Goal: Task Accomplishment & Management: Manage account settings

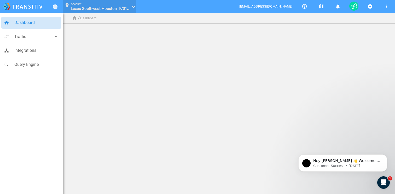
click at [126, 8] on span "Lexus Southwest Houston_97015524" at bounding box center [103, 8] width 64 height 5
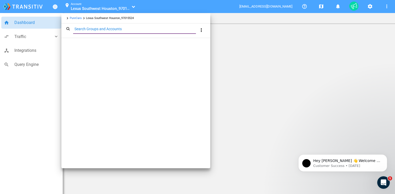
paste input "97015524"
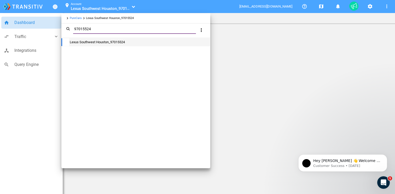
type input "97015524"
click at [107, 40] on div "Lexus Southwest Houston_97015524" at bounding box center [139, 42] width 141 height 8
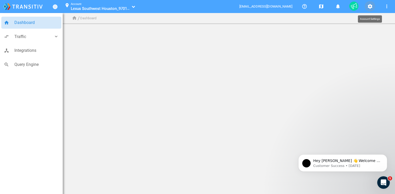
click at [373, 6] on button "settings" at bounding box center [369, 6] width 10 height 10
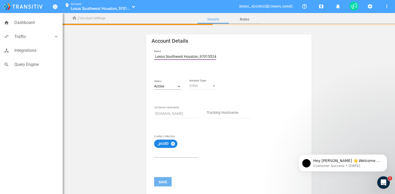
drag, startPoint x: 197, startPoint y: 56, endPoint x: 138, endPoint y: 56, distance: 58.7
click at [138, 56] on div "Account Details Name Lexus Southwest Houston_97015524 Status Active Other Accou…" at bounding box center [228, 164] width 323 height 260
paste input "[PERSON_NAME] Lexus"
type input "[PERSON_NAME] Lexus_97015524"
click at [160, 180] on button "Save" at bounding box center [162, 181] width 17 height 9
